Goal: Task Accomplishment & Management: Manage account settings

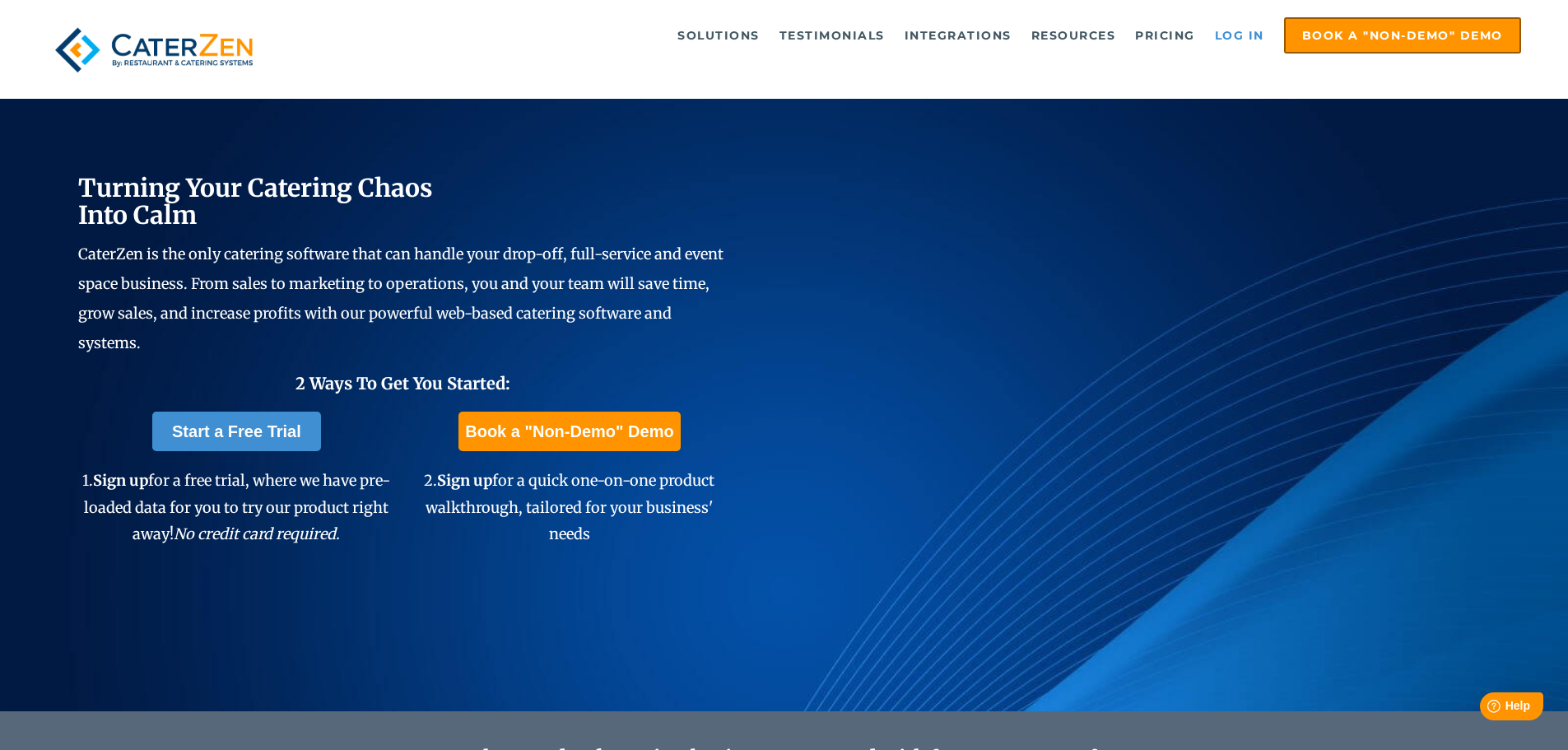
click at [1246, 19] on link "Log in" at bounding box center [1240, 35] width 66 height 33
click at [1251, 31] on link "Log in" at bounding box center [1240, 35] width 66 height 33
click at [1225, 28] on link "Log in" at bounding box center [1240, 35] width 66 height 33
click at [1236, 26] on link "Log in" at bounding box center [1240, 35] width 66 height 33
click at [1241, 41] on link "Log in" at bounding box center [1240, 35] width 66 height 33
